Goal: Task Accomplishment & Management: Use online tool/utility

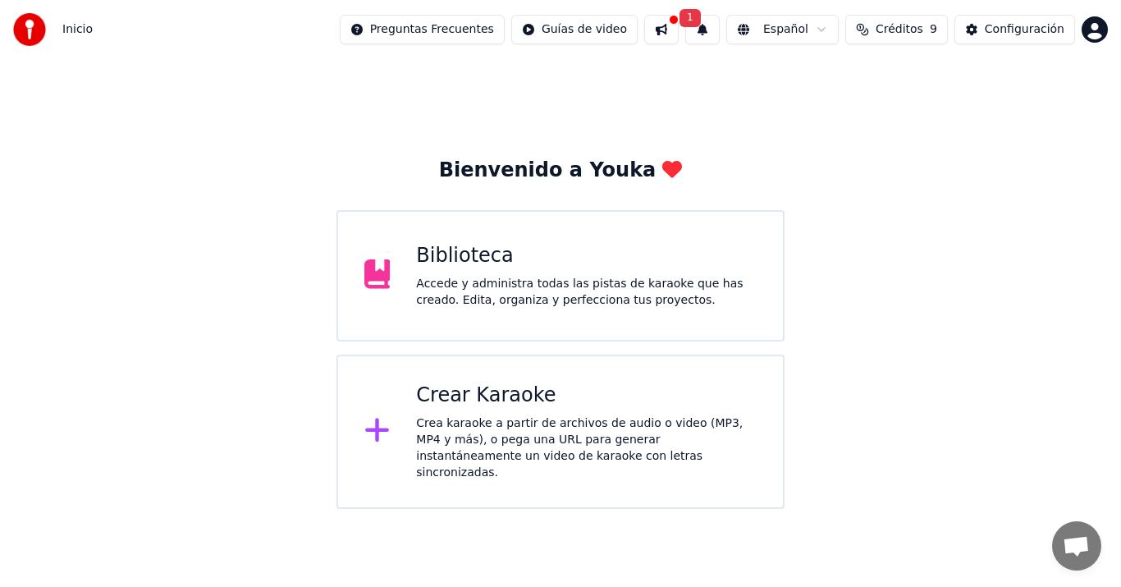
click at [878, 301] on div "Bienvenido a Youka Biblioteca Accede y administra todas las pistas de karaoke q…" at bounding box center [560, 284] width 1121 height 450
click at [501, 270] on div "Biblioteca Accede y administra todas las pistas de karaoke que has creado. Edit…" at bounding box center [586, 276] width 341 height 66
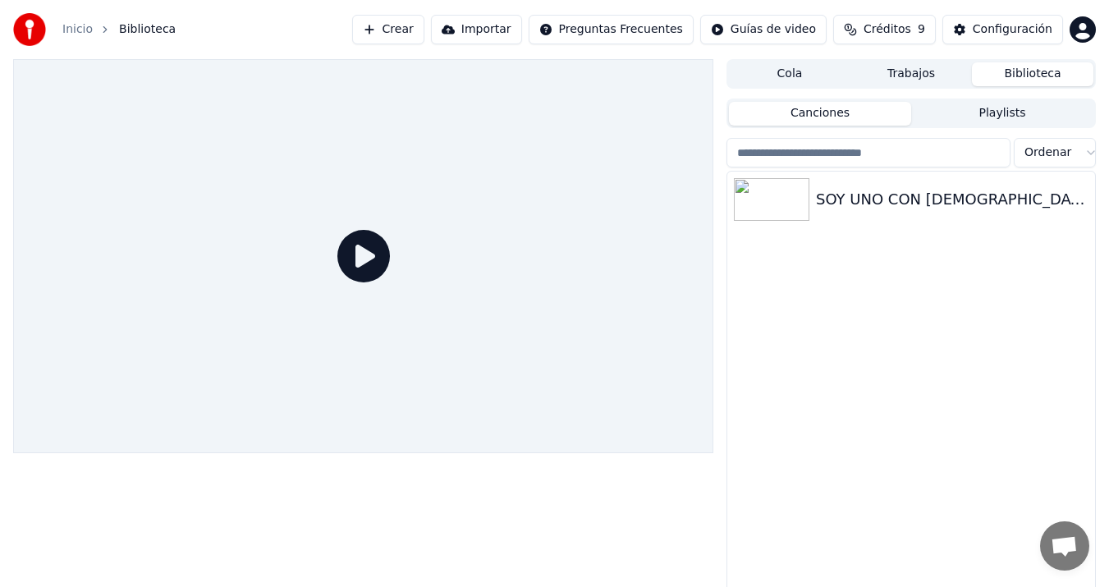
click at [366, 254] on icon at bounding box center [363, 256] width 53 height 53
click at [775, 202] on img at bounding box center [771, 199] width 75 height 43
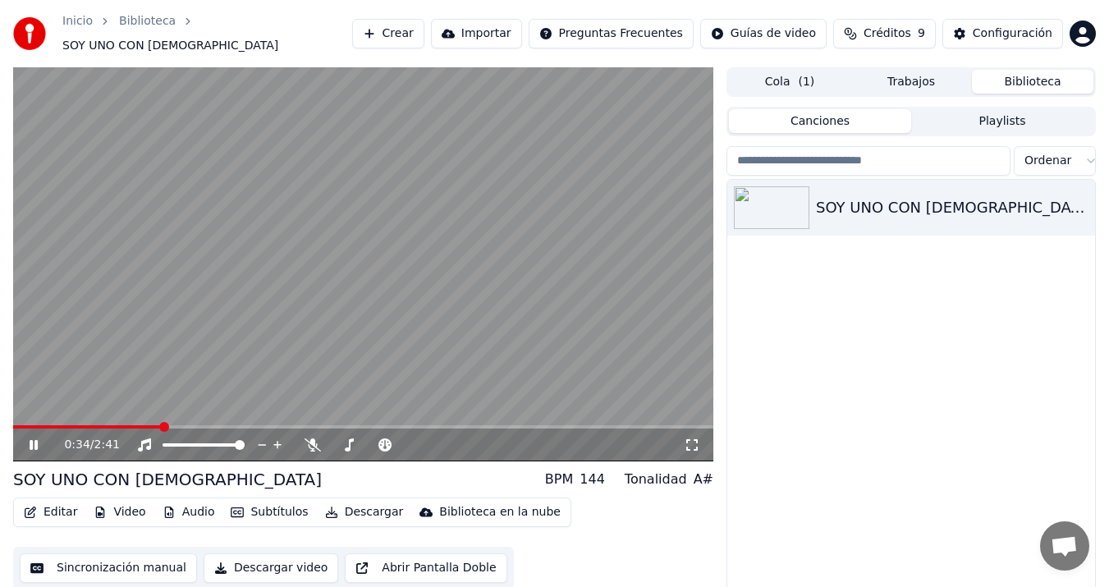
click at [35, 440] on icon at bounding box center [34, 445] width 8 height 10
click at [1082, 200] on icon "button" at bounding box center [1080, 206] width 16 height 13
click at [831, 305] on div "SOY UNO CON [DEMOGRAPHIC_DATA]" at bounding box center [911, 399] width 368 height 438
click at [355, 505] on button "Descargar" at bounding box center [364, 512] width 92 height 23
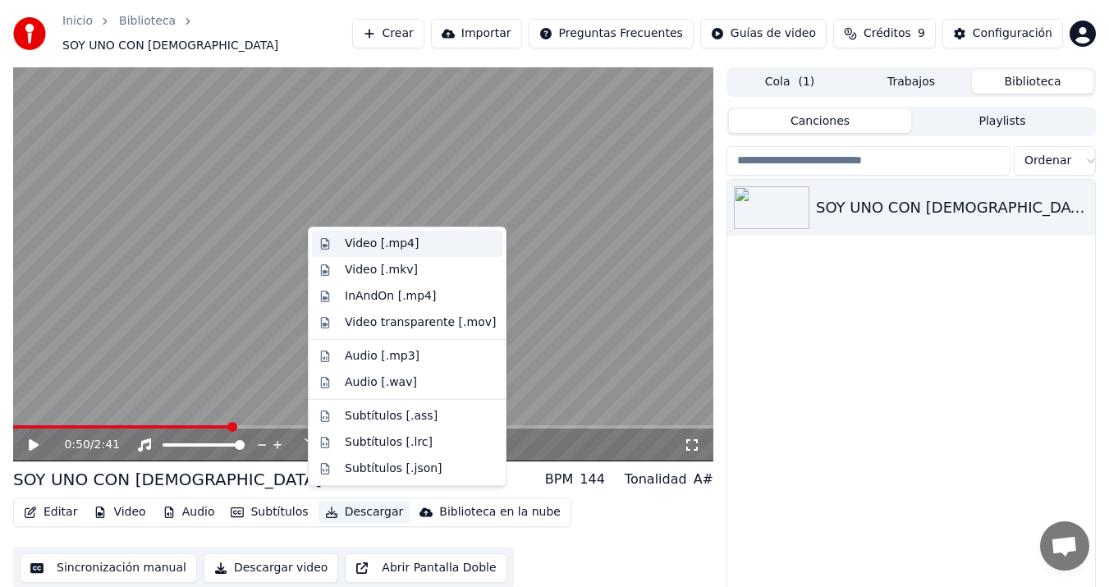
click at [381, 243] on div "Video [.mp4]" at bounding box center [382, 244] width 74 height 16
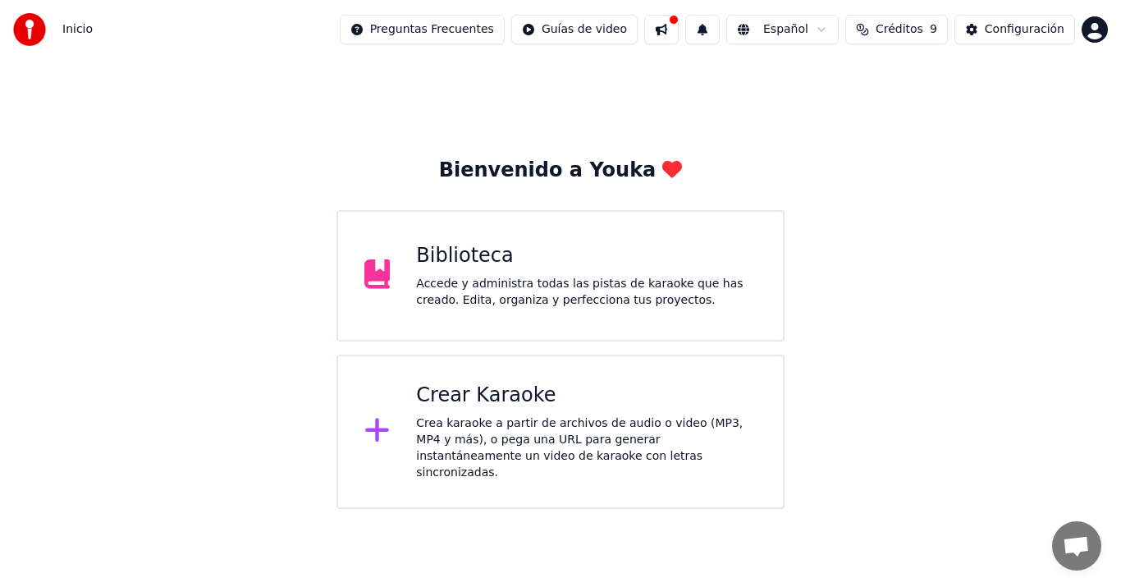
click at [535, 434] on div "Crea karaoke a partir de archivos de audio o video (MP3, MP4 y más), o pega una…" at bounding box center [586, 448] width 341 height 66
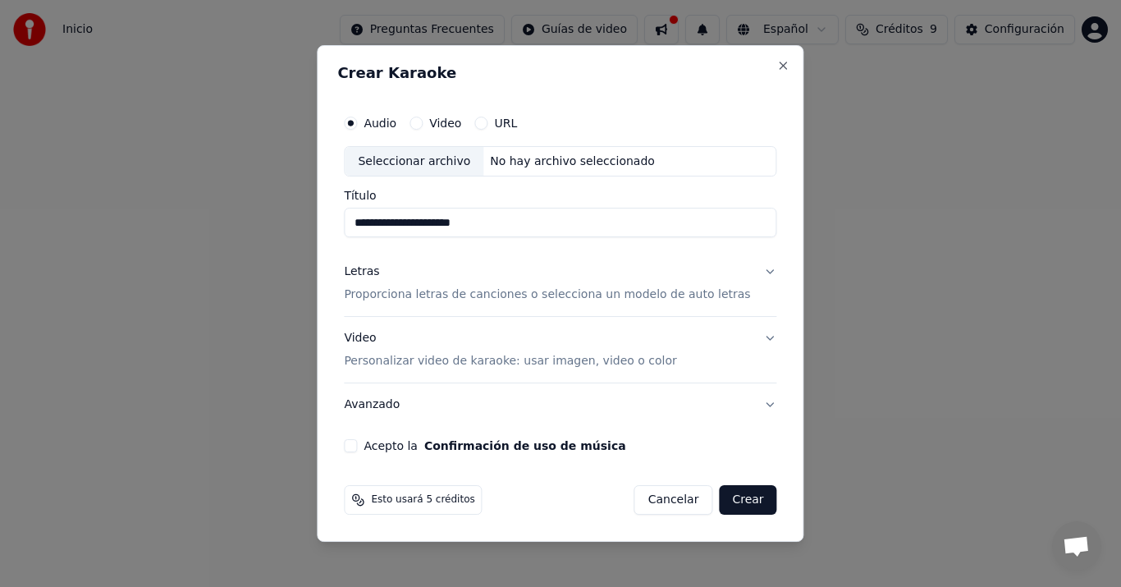
drag, startPoint x: 501, startPoint y: 228, endPoint x: 347, endPoint y: 217, distance: 153.8
click at [347, 217] on div "**********" at bounding box center [560, 293] width 487 height 497
click at [357, 445] on button "Acepto la Confirmación de uso de música" at bounding box center [350, 445] width 13 height 13
click at [409, 164] on div "Seleccionar archivo" at bounding box center [414, 162] width 139 height 30
type input "**********"
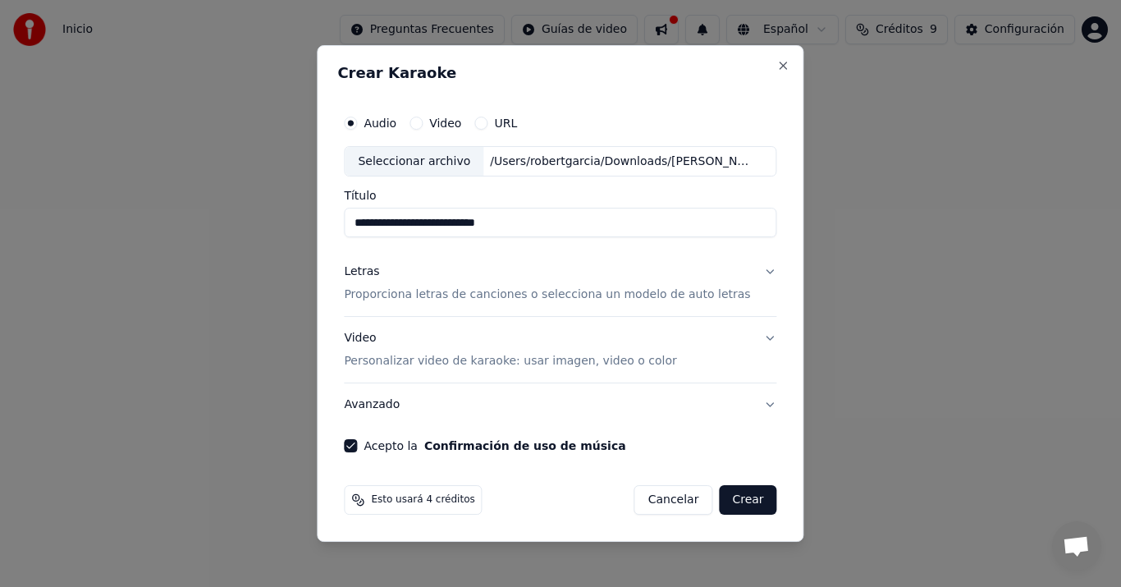
click at [537, 295] on p "Proporciona letras de canciones o selecciona un modelo de auto letras" at bounding box center [547, 295] width 406 height 16
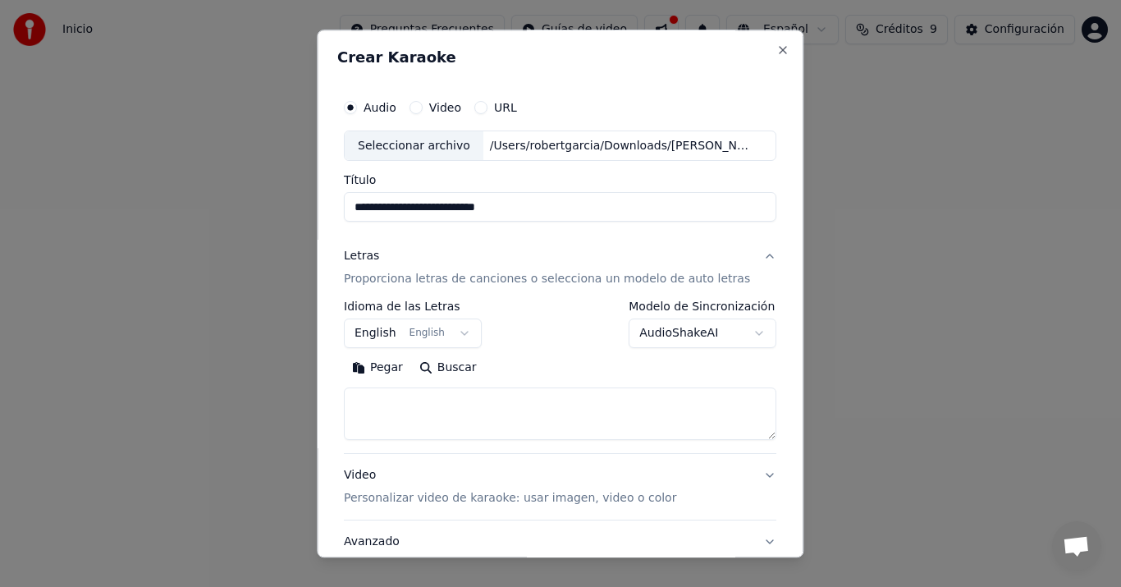
click at [569, 369] on div "Pegar Buscar" at bounding box center [560, 368] width 432 height 26
click at [602, 247] on button "Letras Proporciona letras de canciones o selecciona un modelo de auto letras" at bounding box center [560, 269] width 432 height 66
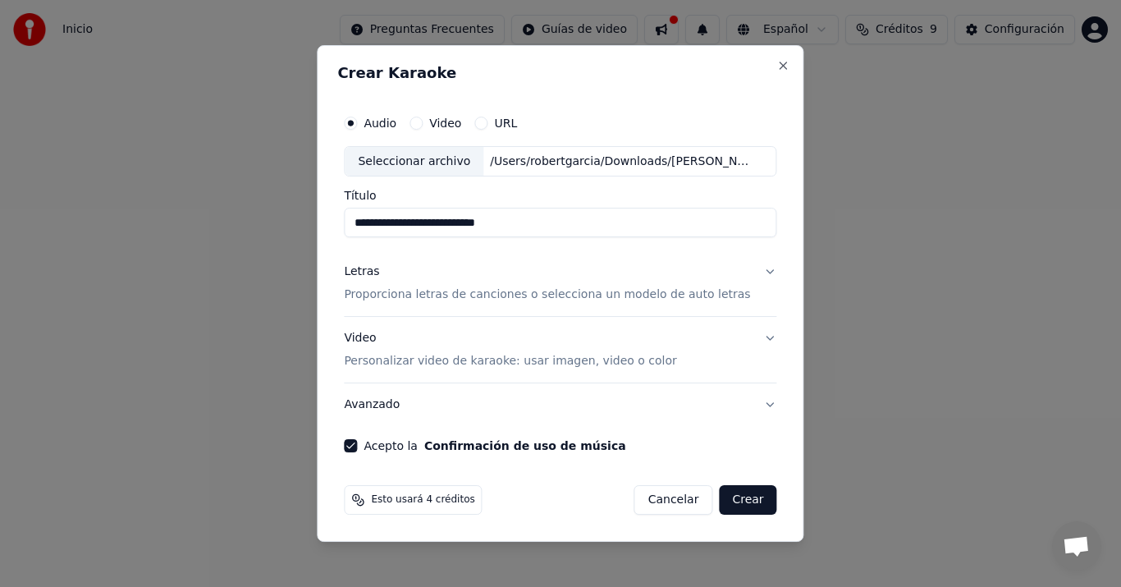
click at [742, 500] on button "Crear" at bounding box center [747, 500] width 57 height 30
click at [742, 500] on div "Cancelar Crear" at bounding box center [705, 500] width 143 height 30
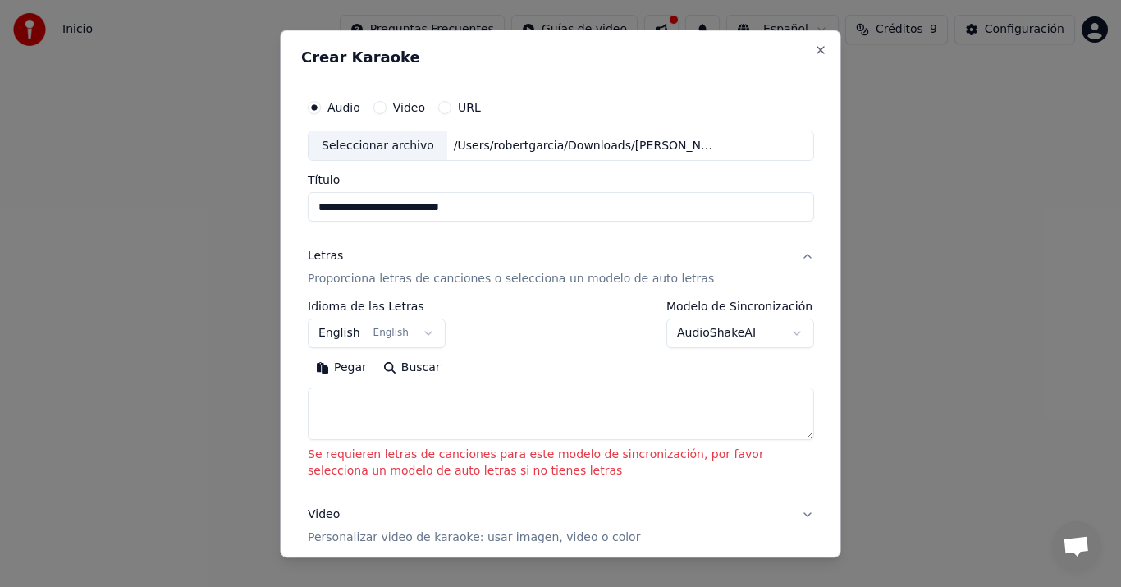
click at [513, 419] on textarea at bounding box center [561, 414] width 506 height 53
paste textarea "**********"
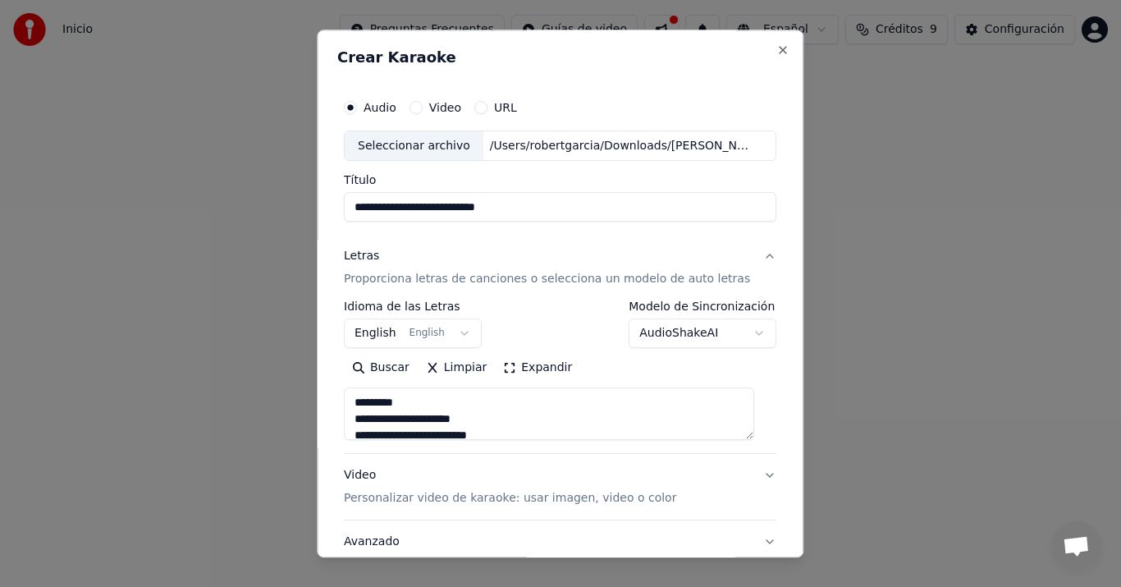
drag, startPoint x: 445, startPoint y: 405, endPoint x: 337, endPoint y: 397, distance: 107.8
click at [337, 397] on div "**********" at bounding box center [560, 294] width 487 height 528
type textarea "**********"
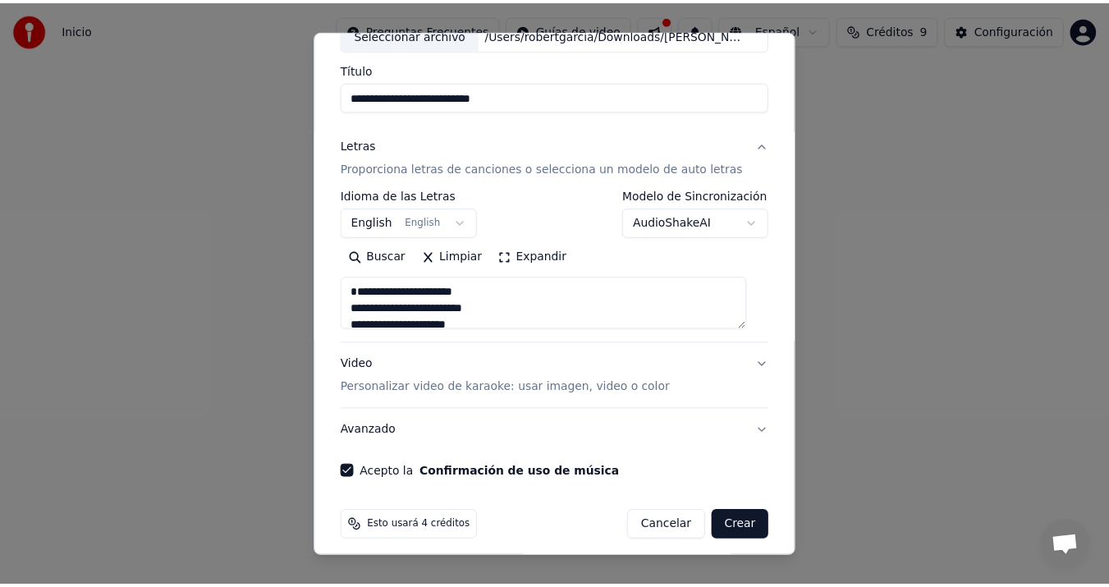
scroll to position [121, 0]
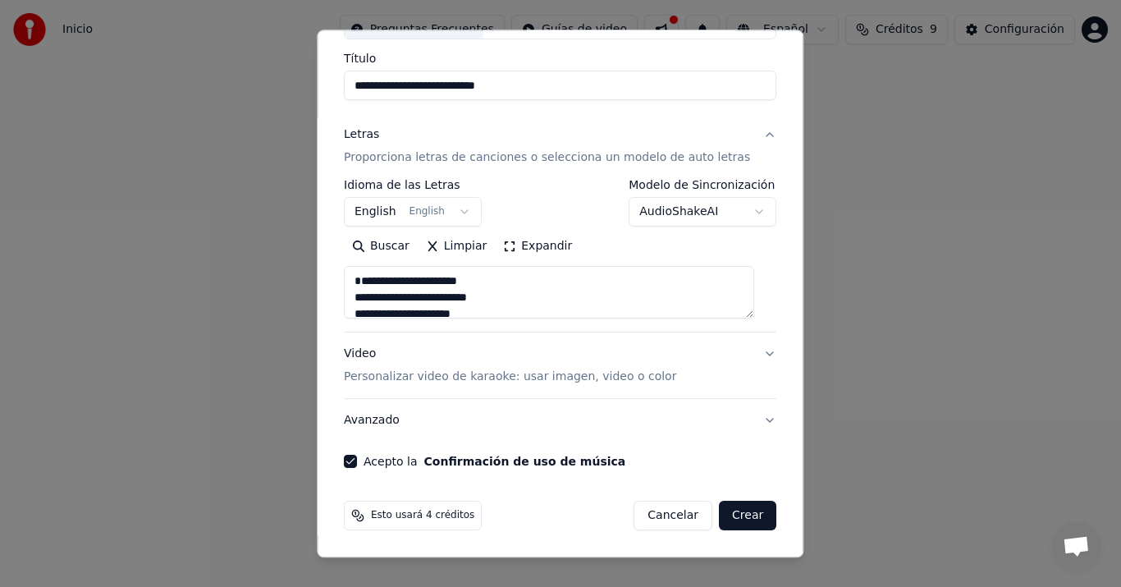
click at [734, 515] on button "Crear" at bounding box center [747, 516] width 57 height 30
select select "**"
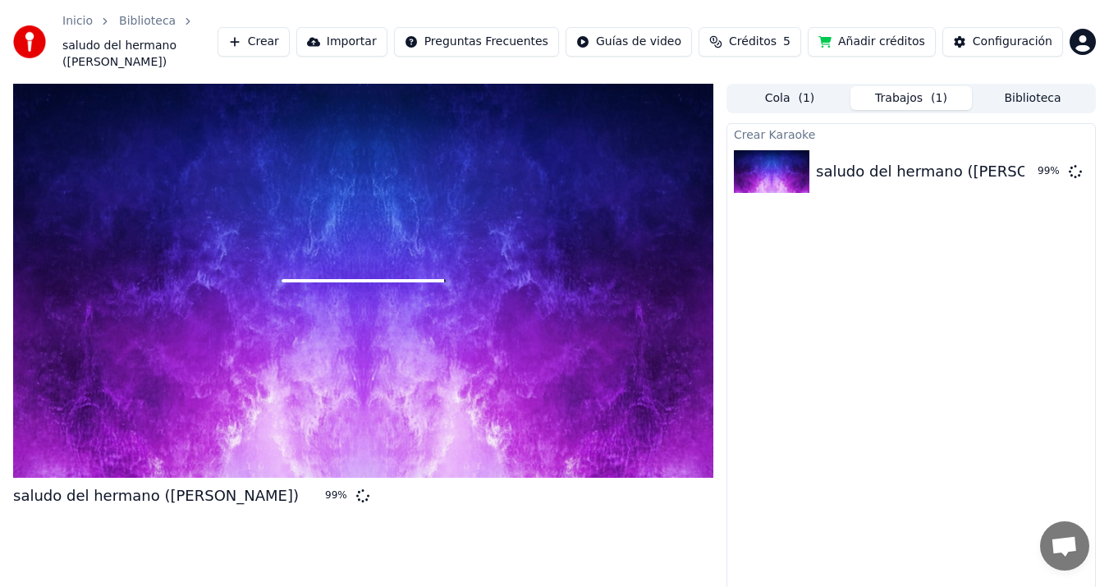
click at [928, 312] on div "Crear Karaoke saludo del hermano (Merengue) 99 %" at bounding box center [910, 372] width 369 height 499
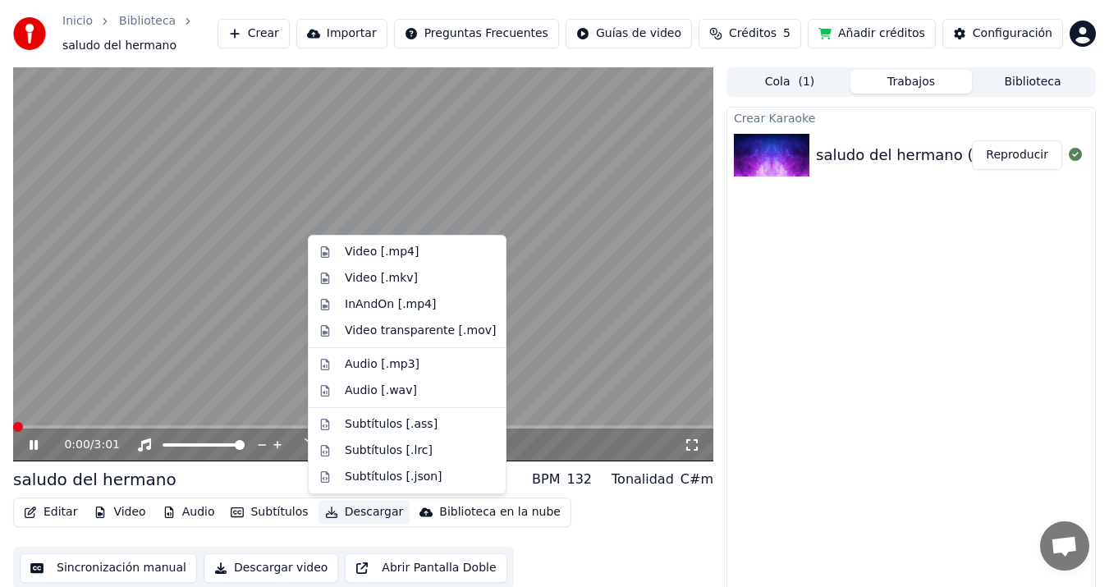
click at [357, 506] on button "Descargar" at bounding box center [364, 512] width 92 height 23
click at [394, 245] on div "Video [.mp4]" at bounding box center [382, 252] width 74 height 16
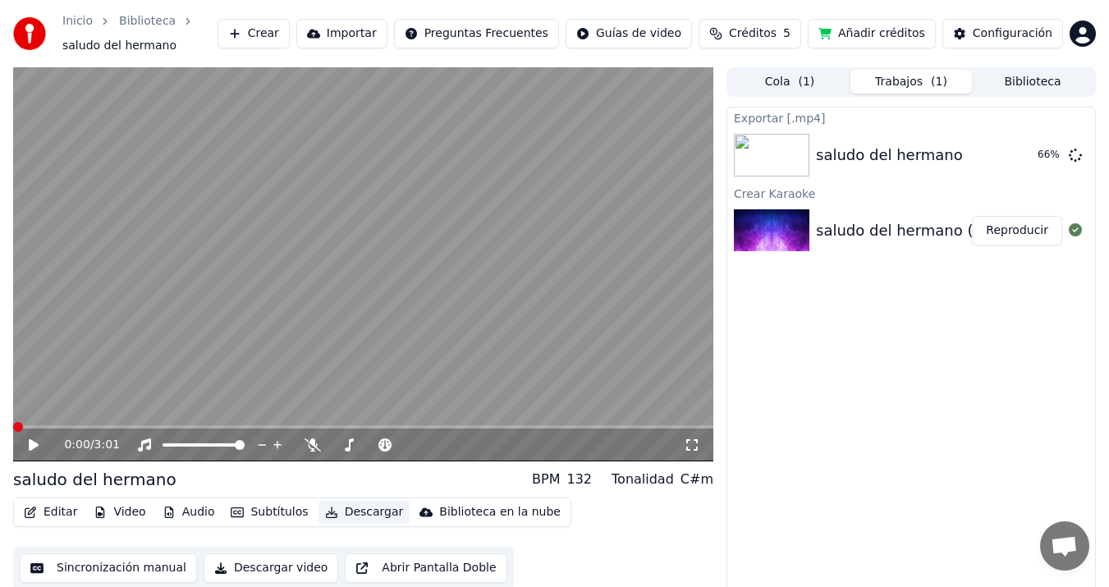
scroll to position [19, 0]
